Goal: Communication & Community: Ask a question

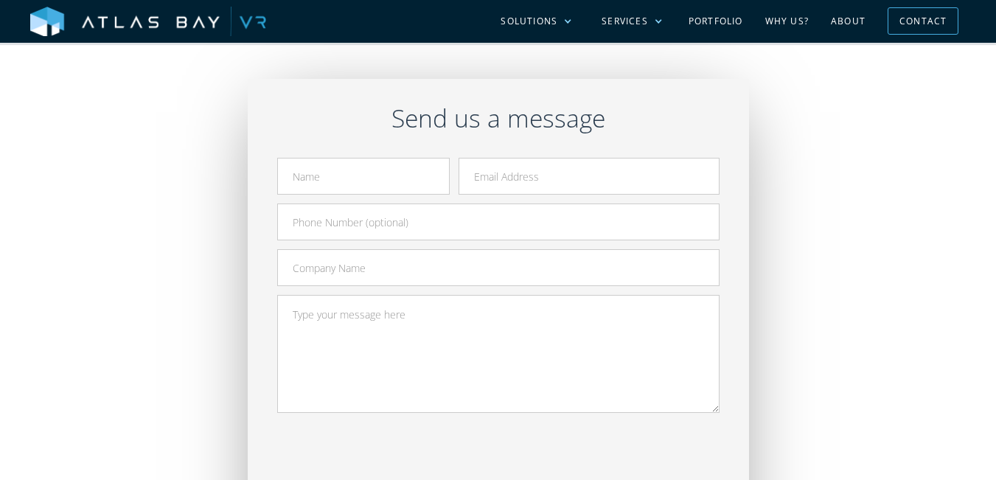
scroll to position [442, 0]
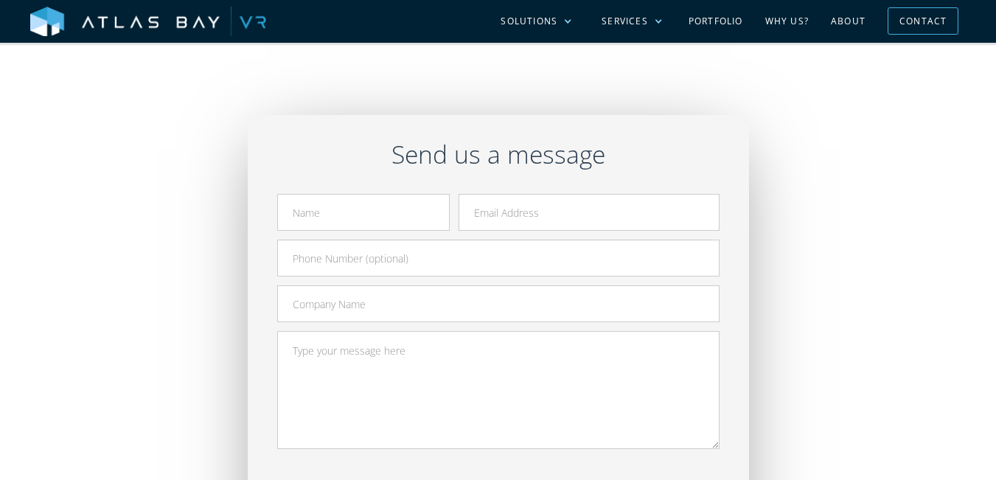
click at [375, 235] on form "Send" at bounding box center [498, 399] width 442 height 410
drag, startPoint x: 354, startPoint y: 206, endPoint x: 379, endPoint y: 225, distance: 31.7
click at [356, 203] on input "Contact Form" at bounding box center [363, 212] width 172 height 37
type input "[PERSON_NAME]"
type input "[PERSON_NAME][EMAIL_ADDRESS][DOMAIN_NAME]"
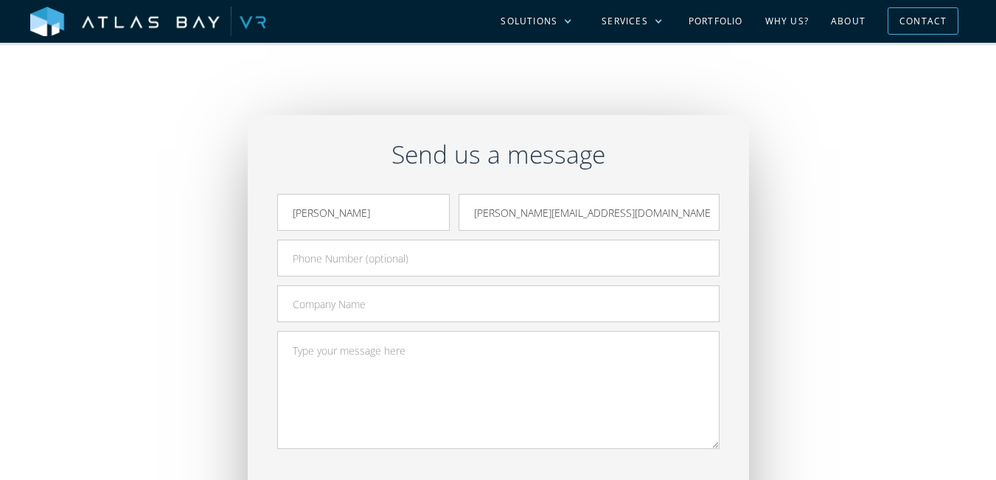
type input "9497557782"
type input "GetDandy"
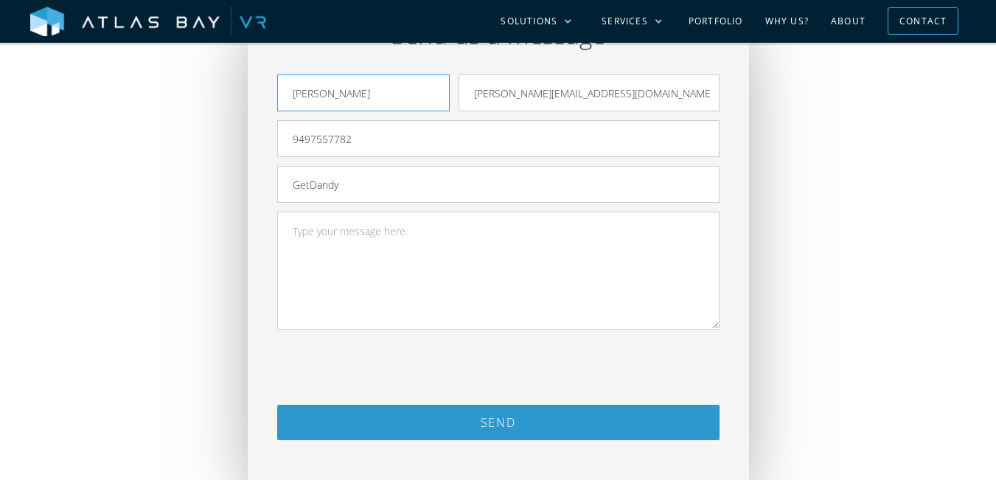
scroll to position [590, 0]
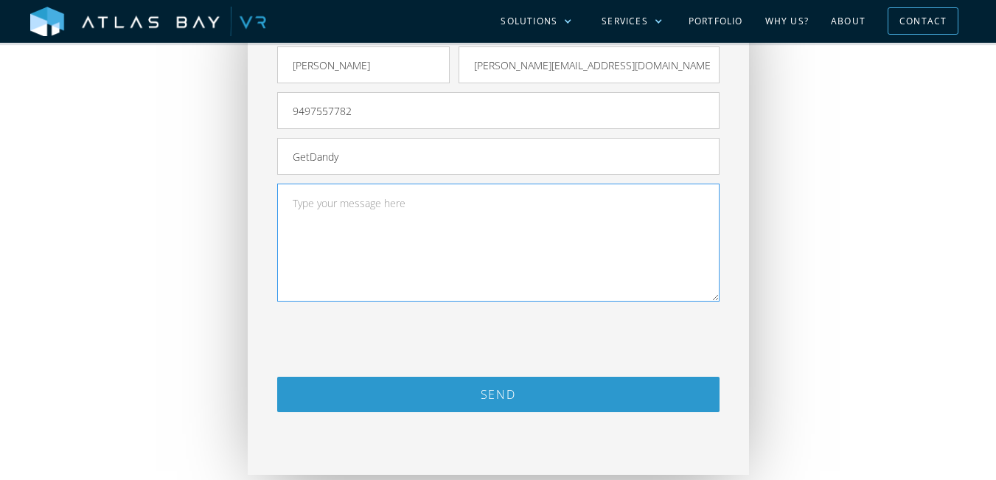
click at [384, 281] on textarea "Contact Form" at bounding box center [498, 242] width 442 height 118
click at [386, 284] on textarea "Contact Form" at bounding box center [498, 242] width 442 height 118
paste textarea ""Atlas Bay VR, Leads for Atlas Bay VR are being missed on [PHONE_NUMBER] - espe…"
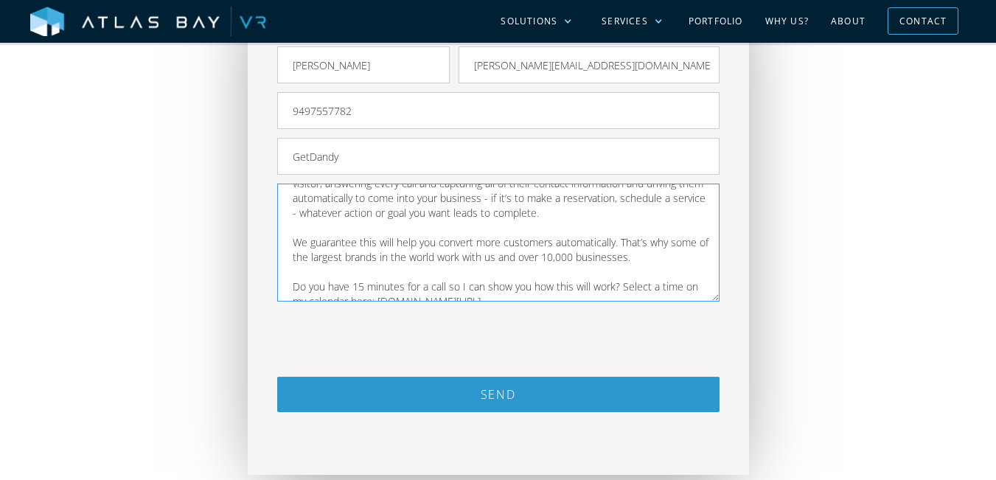
scroll to position [0, 0]
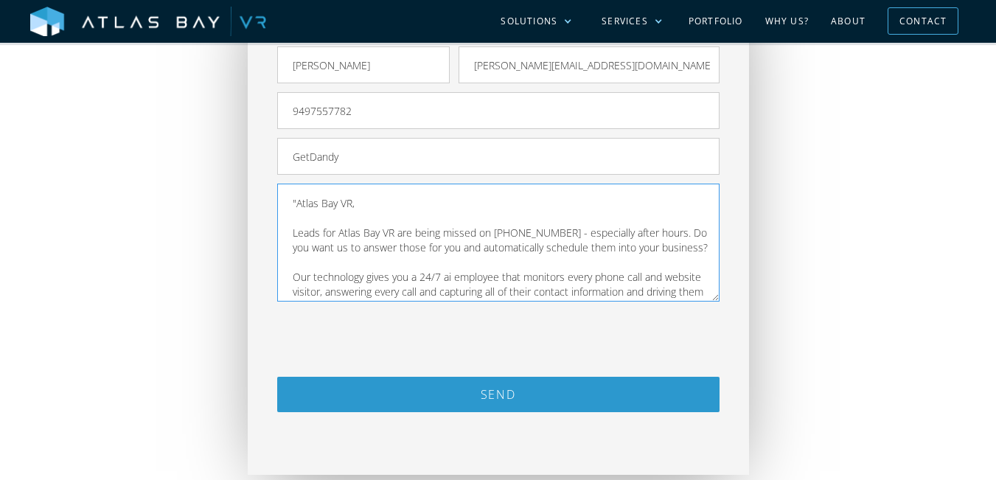
click at [280, 196] on textarea ""Atlas Bay VR, Leads for Atlas Bay VR are being missed on [PHONE_NUMBER] - espe…" at bounding box center [498, 242] width 442 height 118
type textarea "Atlas Bay VR, Leads for Atlas Bay VR are being missed on [PHONE_NUMBER] - espec…"
